Goal: Transaction & Acquisition: Download file/media

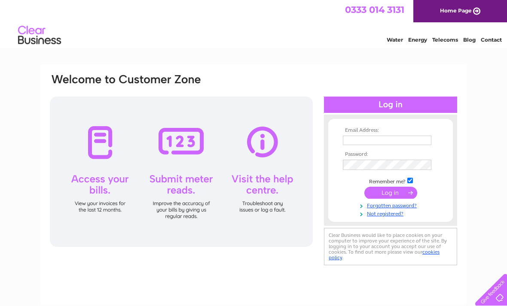
click at [371, 139] on input "text" at bounding box center [387, 140] width 89 height 9
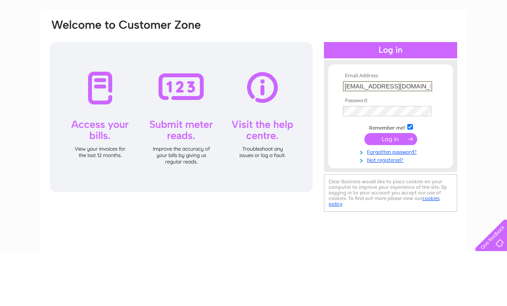
type input "[EMAIL_ADDRESS][DOMAIN_NAME]"
click at [389, 188] on input "submit" at bounding box center [390, 194] width 53 height 12
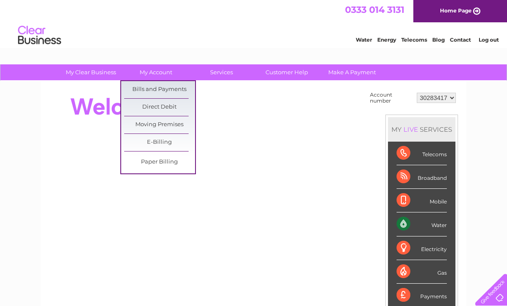
click at [174, 85] on link "Bills and Payments" at bounding box center [159, 89] width 71 height 17
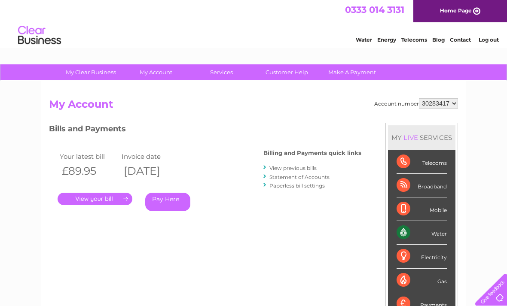
click at [105, 197] on link "." at bounding box center [95, 199] width 75 height 12
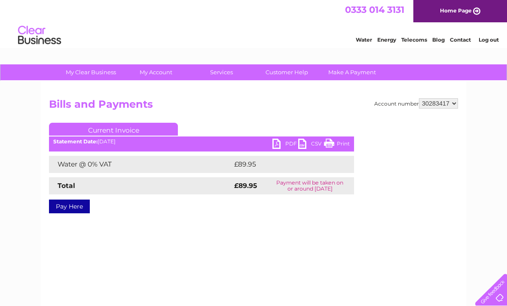
click at [300, 146] on link "CSV" at bounding box center [311, 145] width 26 height 12
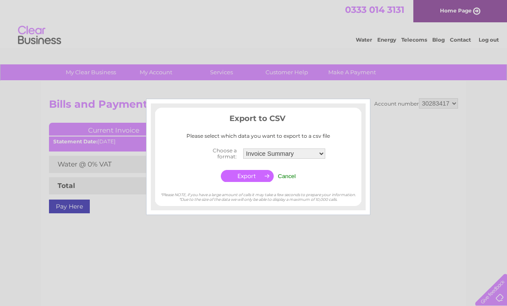
click at [294, 168] on td "Cancel" at bounding box center [287, 176] width 22 height 16
click at [291, 174] on input "Cancel" at bounding box center [287, 176] width 18 height 6
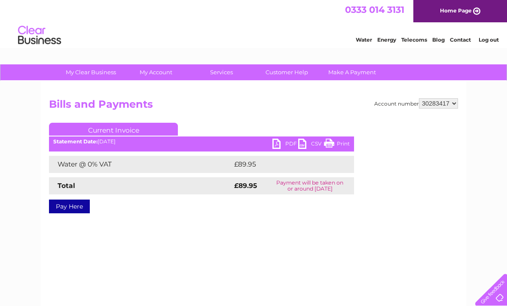
click at [280, 144] on link "PDF" at bounding box center [285, 145] width 26 height 12
